Goal: Information Seeking & Learning: Learn about a topic

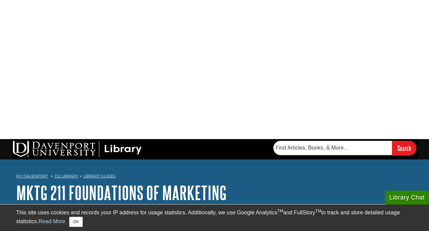
scroll to position [57, 0]
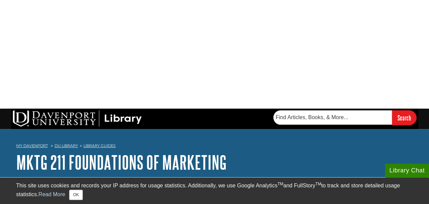
scroll to position [0, 0]
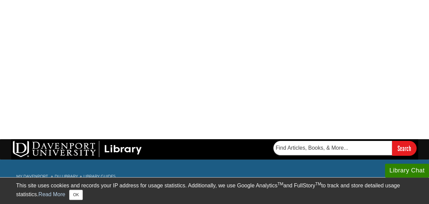
click at [325, 160] on div "My Davenport DU Library Library Guides MKTG 211 Foundations of Marketing Target…" at bounding box center [214, 188] width 429 height 56
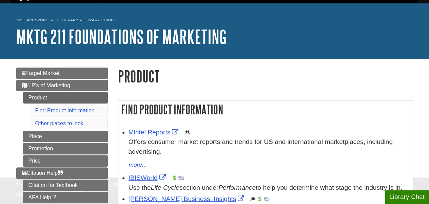
scroll to position [17, 0]
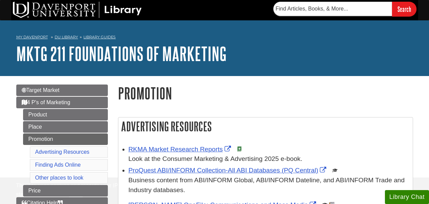
scroll to position [28, 0]
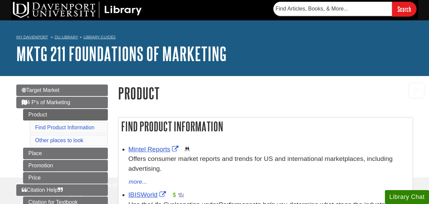
scroll to position [90, 0]
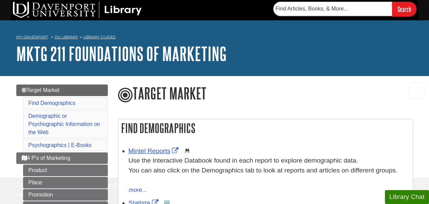
scroll to position [119, 0]
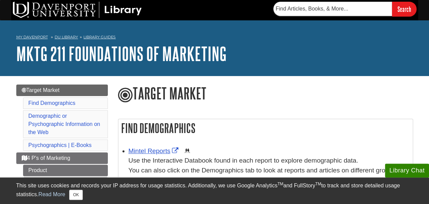
scroll to position [52, 0]
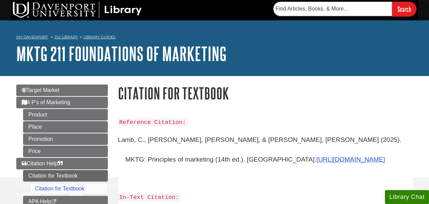
scroll to position [62, 0]
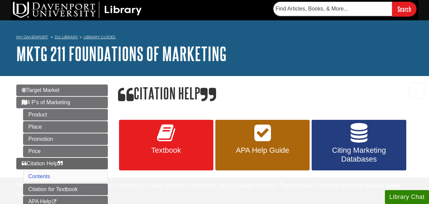
scroll to position [109, 0]
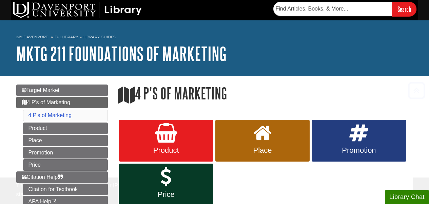
scroll to position [126, 0]
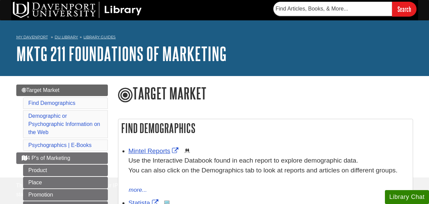
scroll to position [25, 0]
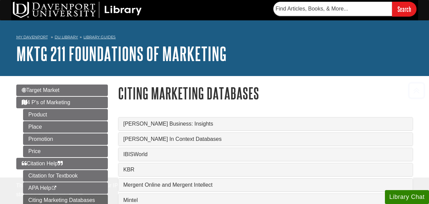
scroll to position [92, 0]
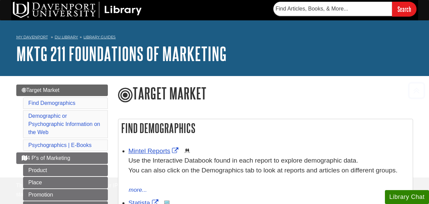
scroll to position [115, 0]
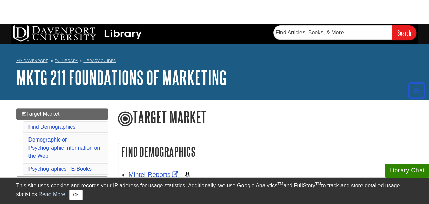
click at [0, 0] on button "Close popup" at bounding box center [0, 0] width 0 height 0
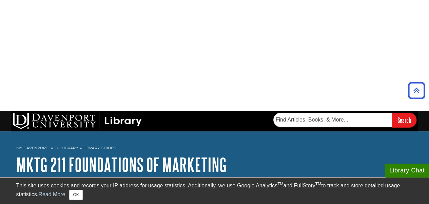
scroll to position [0, 0]
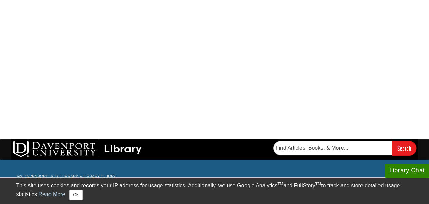
drag, startPoint x: 15, startPoint y: 49, endPoint x: 232, endPoint y: 53, distance: 217.2
click at [232, 160] on div "My Davenport DU Library Library Guides MKTG 211 Foundations of Marketing Target…" at bounding box center [214, 188] width 429 height 56
copy link "MKTG 211 Foundations of Marketing"
click at [147, 182] on link "MKTG 211 Foundations of Marketing" at bounding box center [121, 192] width 210 height 21
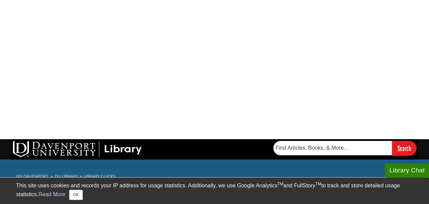
click at [0, 0] on icon "button" at bounding box center [0, 0] width 0 height 0
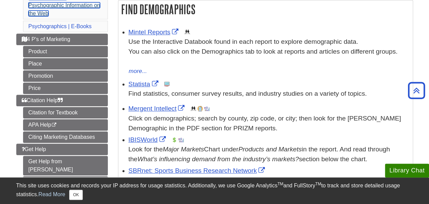
click at [66, 6] on link "Demographic or Psychographic Information on the Web" at bounding box center [65, 5] width 72 height 22
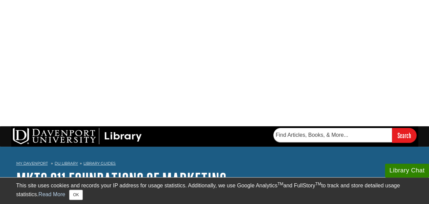
scroll to position [8, 0]
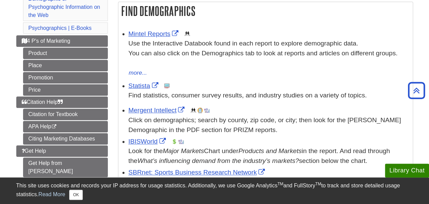
scroll to position [59, 0]
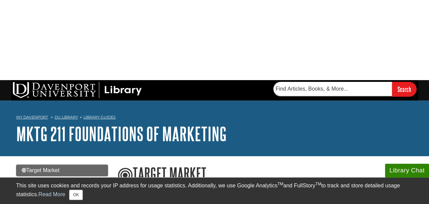
click at [49, 167] on span "Target Market" at bounding box center [41, 170] width 38 height 6
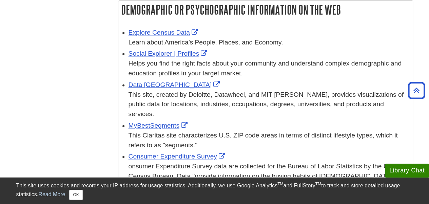
scroll to position [119, 0]
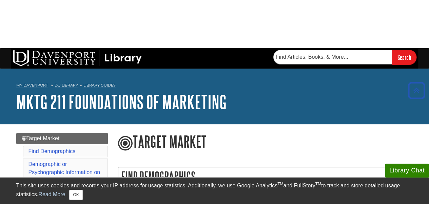
scroll to position [111, 0]
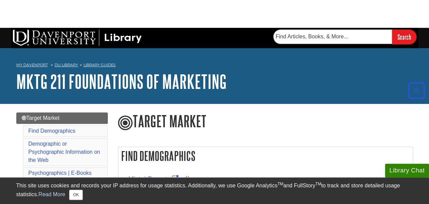
click at [50, 192] on link "Product" at bounding box center [65, 198] width 85 height 12
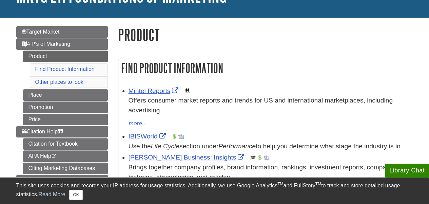
scroll to position [86, 0]
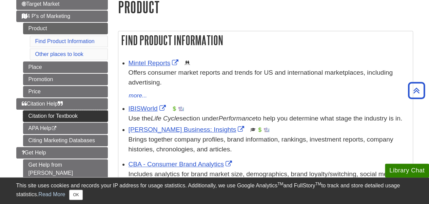
click at [67, 116] on link "Citation for Textbook" at bounding box center [65, 116] width 85 height 12
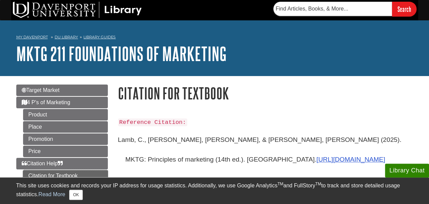
click at [48, 172] on link "Citation for Textbook" at bounding box center [65, 176] width 85 height 12
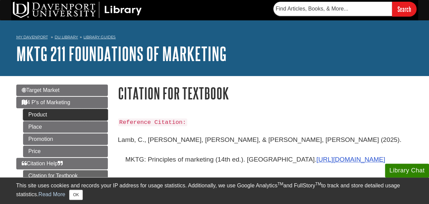
click at [52, 112] on link "Product" at bounding box center [65, 115] width 85 height 12
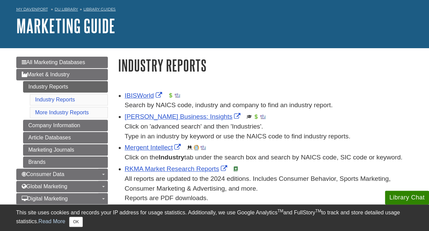
scroll to position [27, 0]
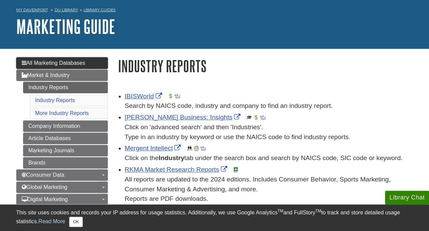
click at [80, 61] on span "All Marketing Databases" at bounding box center [53, 63] width 63 height 6
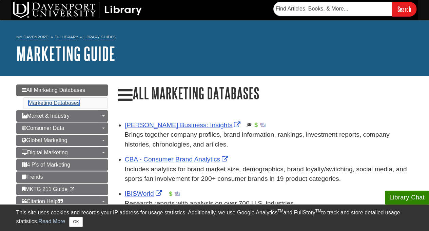
click at [60, 104] on link "Marketing Databases" at bounding box center [54, 103] width 51 height 6
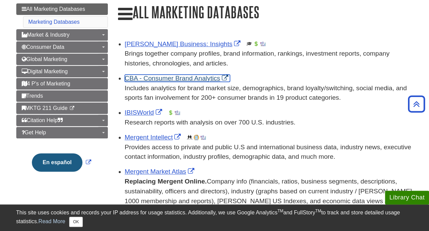
scroll to position [78, 0]
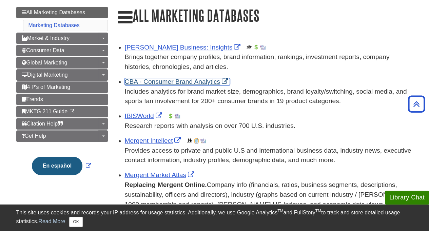
click at [193, 81] on link "CBA - Consumer Brand Analytics" at bounding box center [178, 81] width 106 height 7
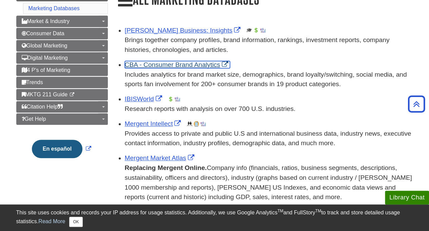
scroll to position [55, 0]
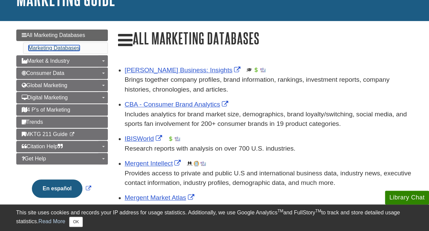
click at [71, 47] on link "Marketing Databases" at bounding box center [54, 48] width 51 height 6
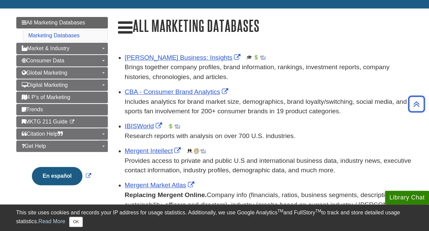
scroll to position [0, 0]
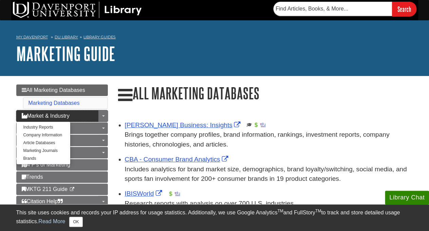
click at [63, 115] on span "Market & Industry" at bounding box center [46, 116] width 48 height 6
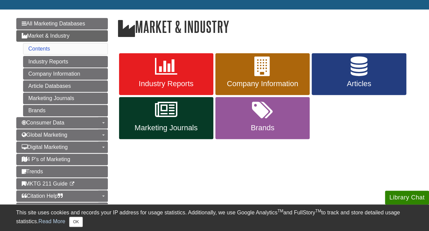
scroll to position [67, 0]
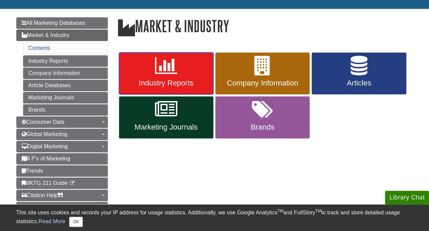
click at [149, 81] on span "Industry Reports" at bounding box center [166, 83] width 84 height 9
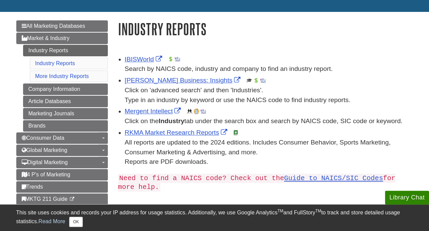
scroll to position [63, 0]
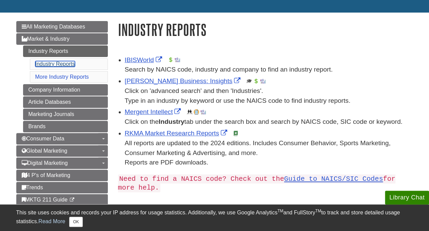
click at [57, 63] on link "Industry Reports" at bounding box center [55, 64] width 40 height 6
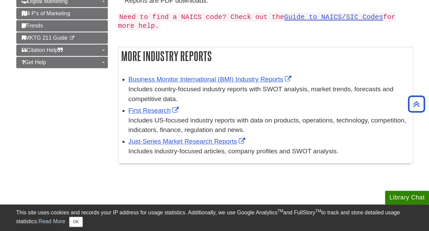
scroll to position [225, 0]
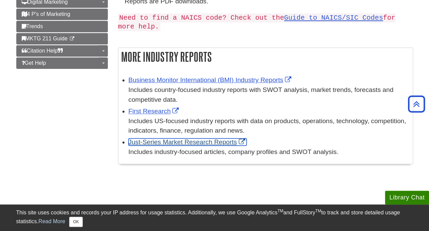
click at [144, 143] on link "Just-Series Market Research Reports" at bounding box center [188, 141] width 118 height 7
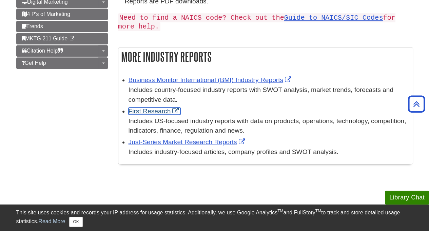
click at [149, 112] on link "First Research" at bounding box center [155, 111] width 52 height 7
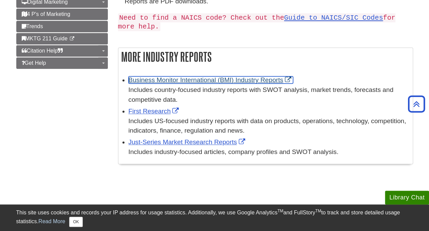
click at [244, 80] on link "Business Monitor International (BMI) Industry Reports" at bounding box center [211, 79] width 165 height 7
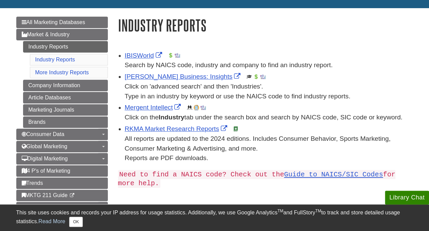
scroll to position [69, 0]
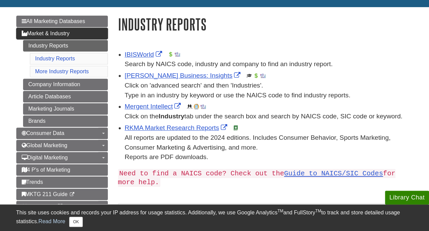
click at [75, 34] on link "Market & Industry" at bounding box center [62, 34] width 92 height 12
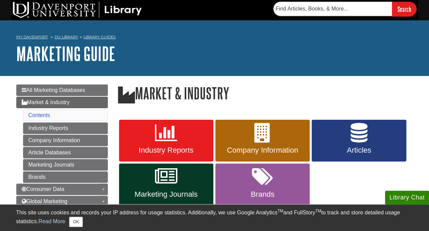
click at [428, 54] on div "My Davenport DU Library Library Guides Marketing Guide Market & Industry Search…" at bounding box center [214, 48] width 429 height 56
drag, startPoint x: 429, startPoint y: 51, endPoint x: 424, endPoint y: 81, distance: 31.0
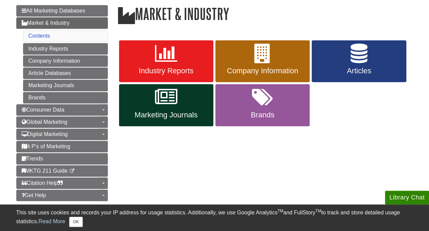
scroll to position [81, 0]
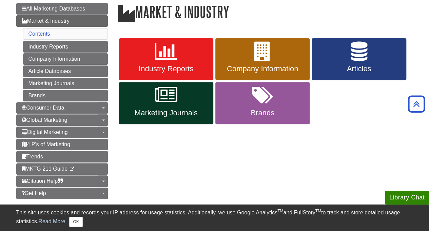
click at [196, 160] on div "Menu All Marketing Databases Market & Industry Contents Industry Reports Compan…" at bounding box center [214, 106] width 407 height 222
click at [165, 111] on span "Marketing Journals" at bounding box center [166, 113] width 84 height 9
click at [179, 98] on link "Marketing Journals" at bounding box center [166, 103] width 94 height 42
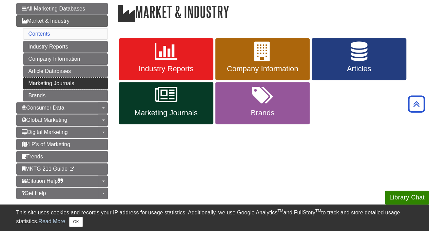
click at [74, 80] on link "Marketing Journals" at bounding box center [65, 84] width 85 height 12
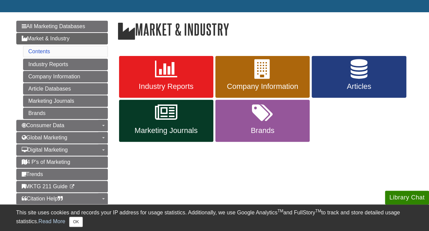
scroll to position [63, 0]
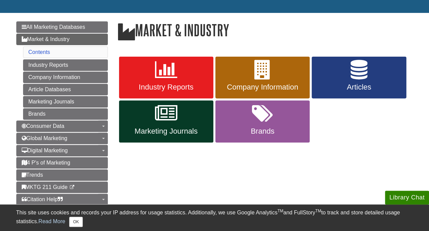
click at [277, 165] on div "Menu All Marketing Databases Market & Industry Contents Industry Reports Compan…" at bounding box center [214, 124] width 407 height 222
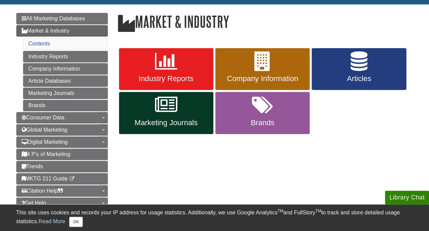
scroll to position [73, 0]
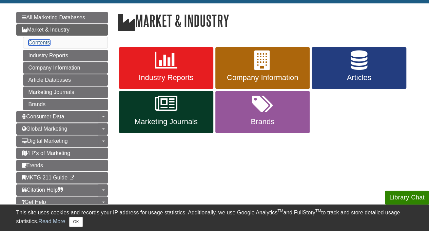
click at [40, 41] on link "Contents" at bounding box center [40, 43] width 22 height 6
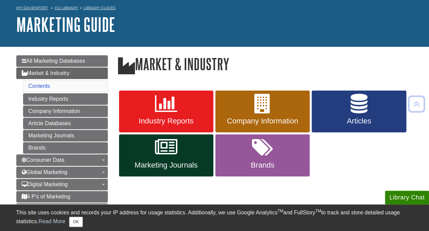
scroll to position [28, 0]
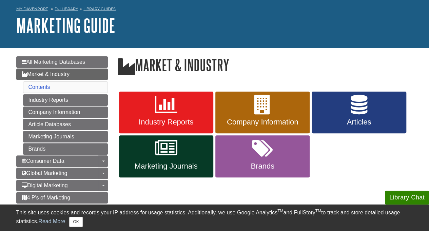
click at [16, 99] on div "Menu All Marketing Databases Market & Industry Contents Industry Reports Compan…" at bounding box center [62, 162] width 102 height 213
click at [124, 80] on div "Industry Reports Company Information Articles Marketing Journals Brands" at bounding box center [265, 133] width 305 height 117
click at [44, 85] on link "Contents" at bounding box center [40, 87] width 22 height 6
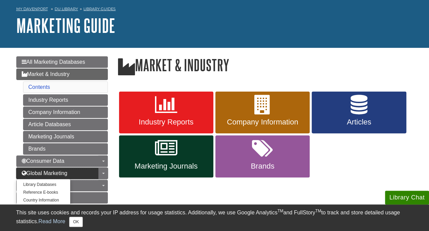
scroll to position [119, 0]
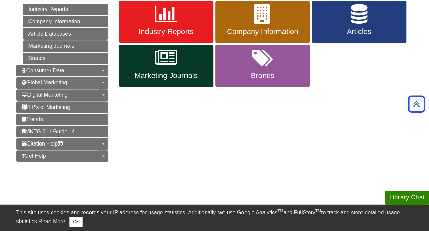
click at [169, 144] on div "Menu All Marketing Databases Market & Industry Contents Industry Reports Compan…" at bounding box center [214, 68] width 407 height 222
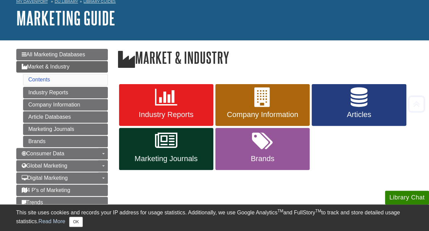
scroll to position [35, 0]
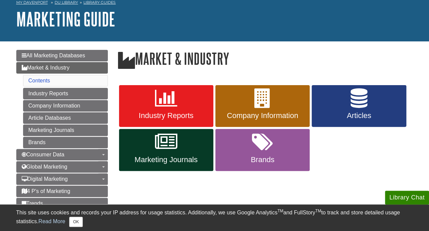
click at [384, 168] on div "Industry Reports Company Information Articles Marketing Journals Brands" at bounding box center [265, 128] width 295 height 88
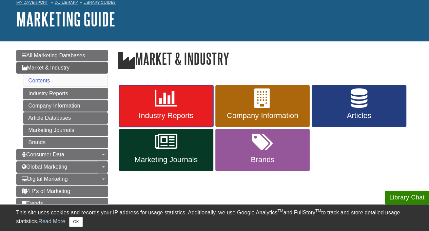
click at [171, 101] on icon at bounding box center [166, 99] width 22 height 20
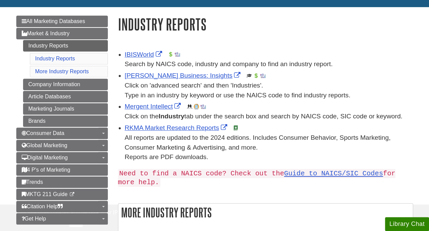
scroll to position [117, 0]
